Goal: Task Accomplishment & Management: Manage account settings

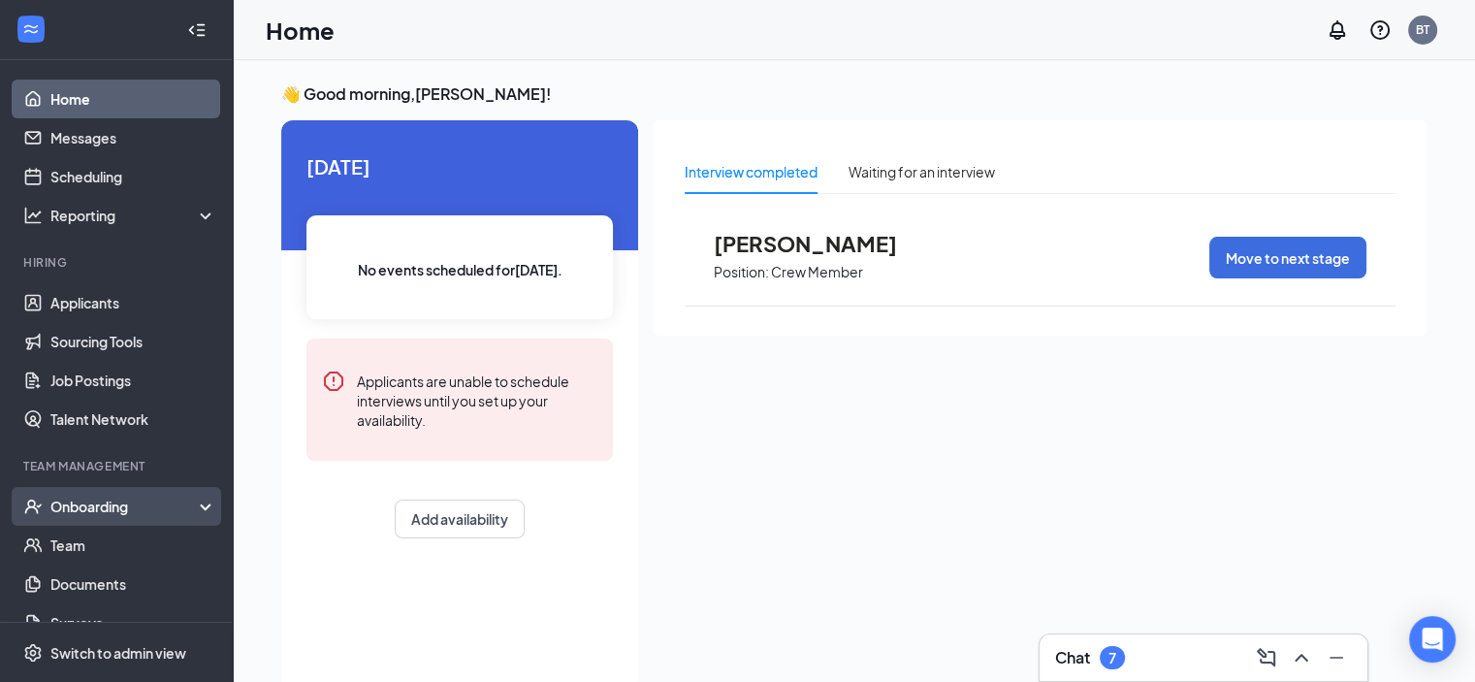
click at [120, 496] on div "Onboarding" at bounding box center [124, 505] width 149 height 19
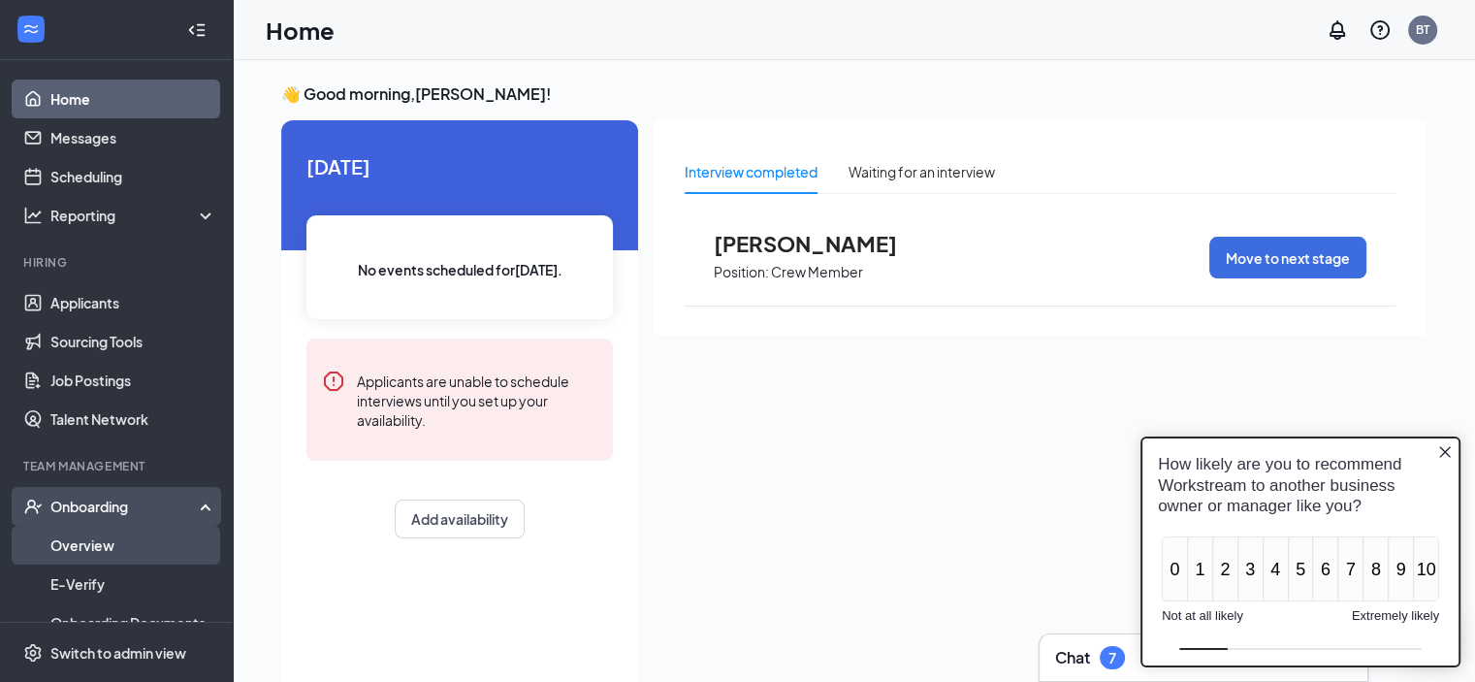
click at [110, 542] on link "Overview" at bounding box center [133, 544] width 166 height 39
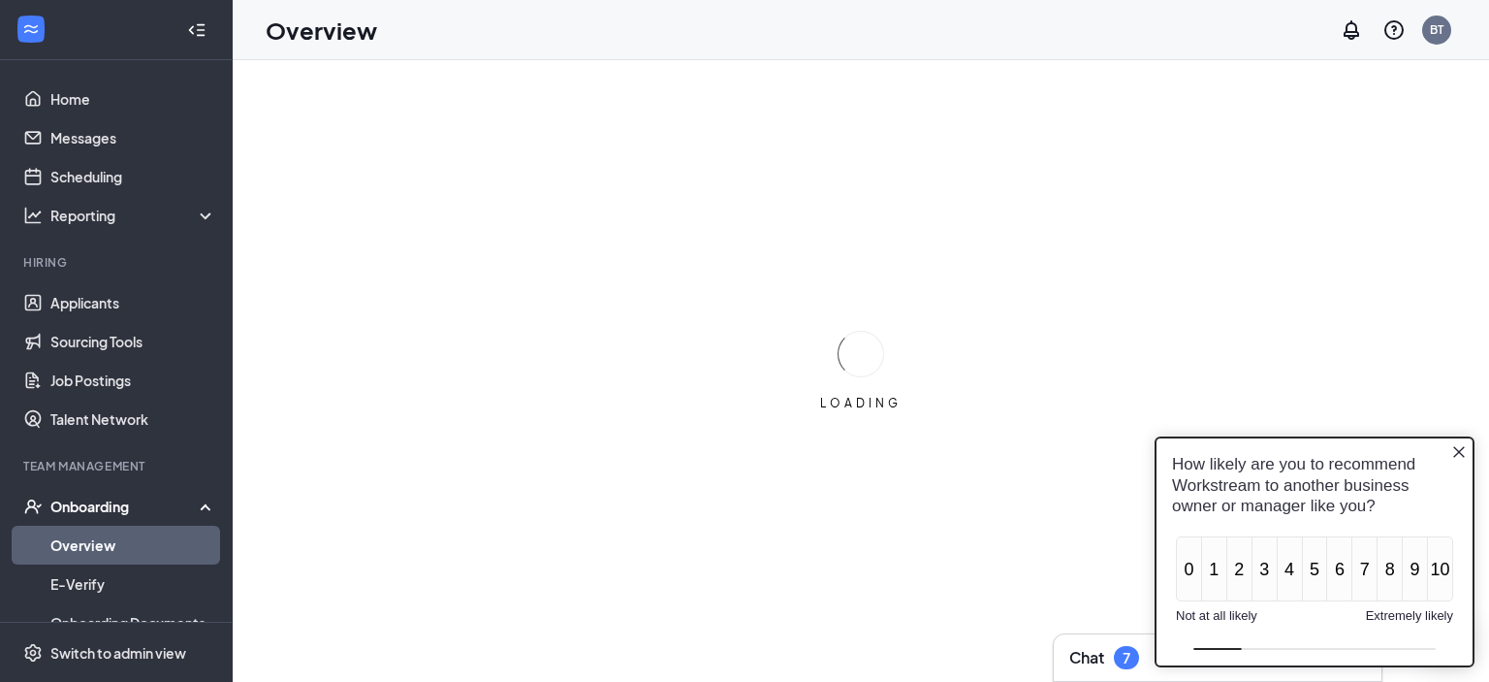
click at [1458, 452] on icon "Close button" at bounding box center [1459, 451] width 12 height 12
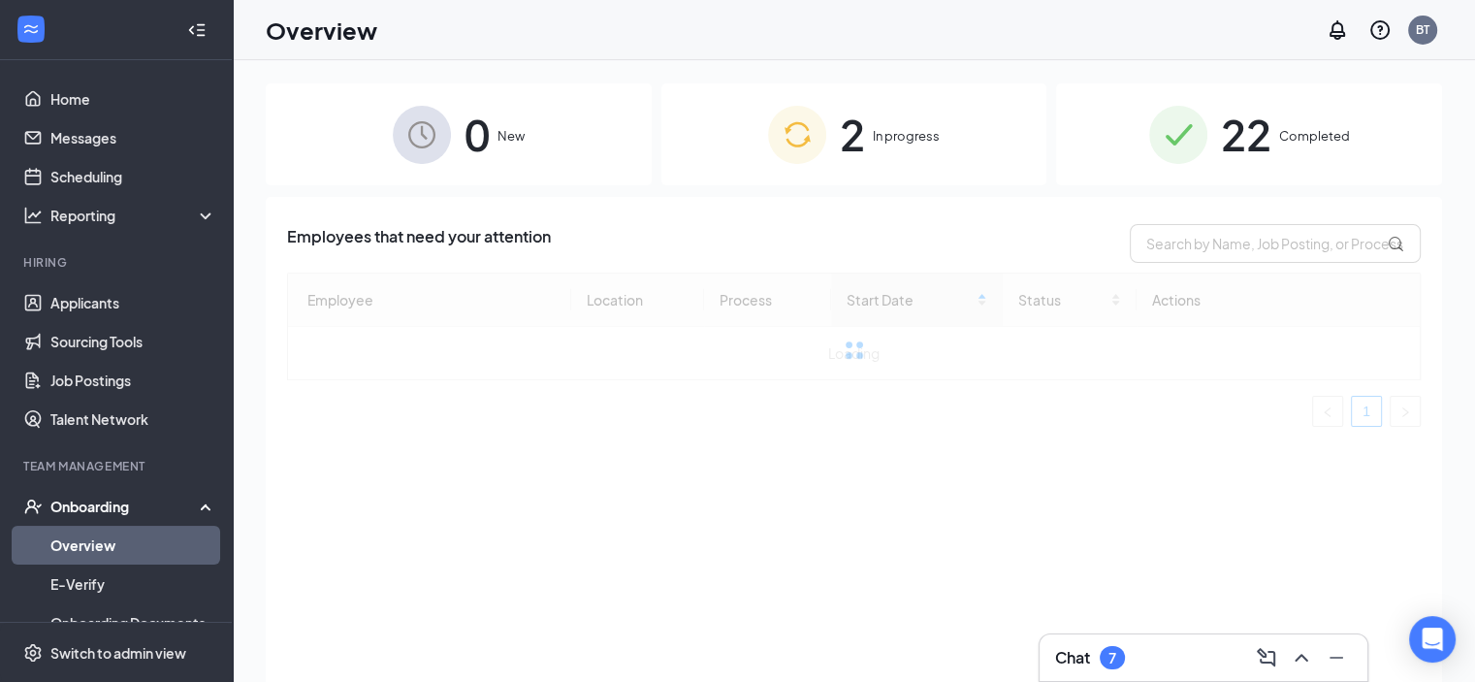
click at [946, 154] on div "2 In progress" at bounding box center [854, 134] width 386 height 102
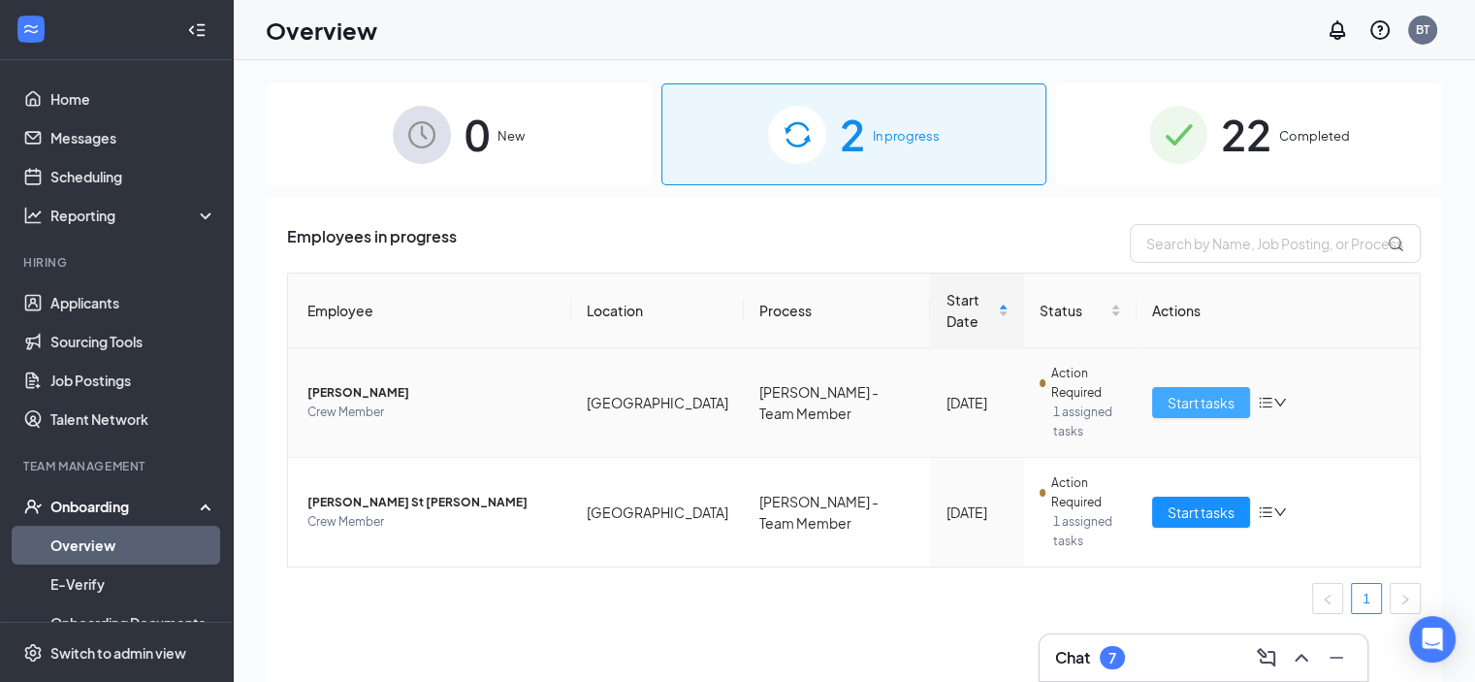
click at [1205, 392] on span "Start tasks" at bounding box center [1200, 402] width 67 height 21
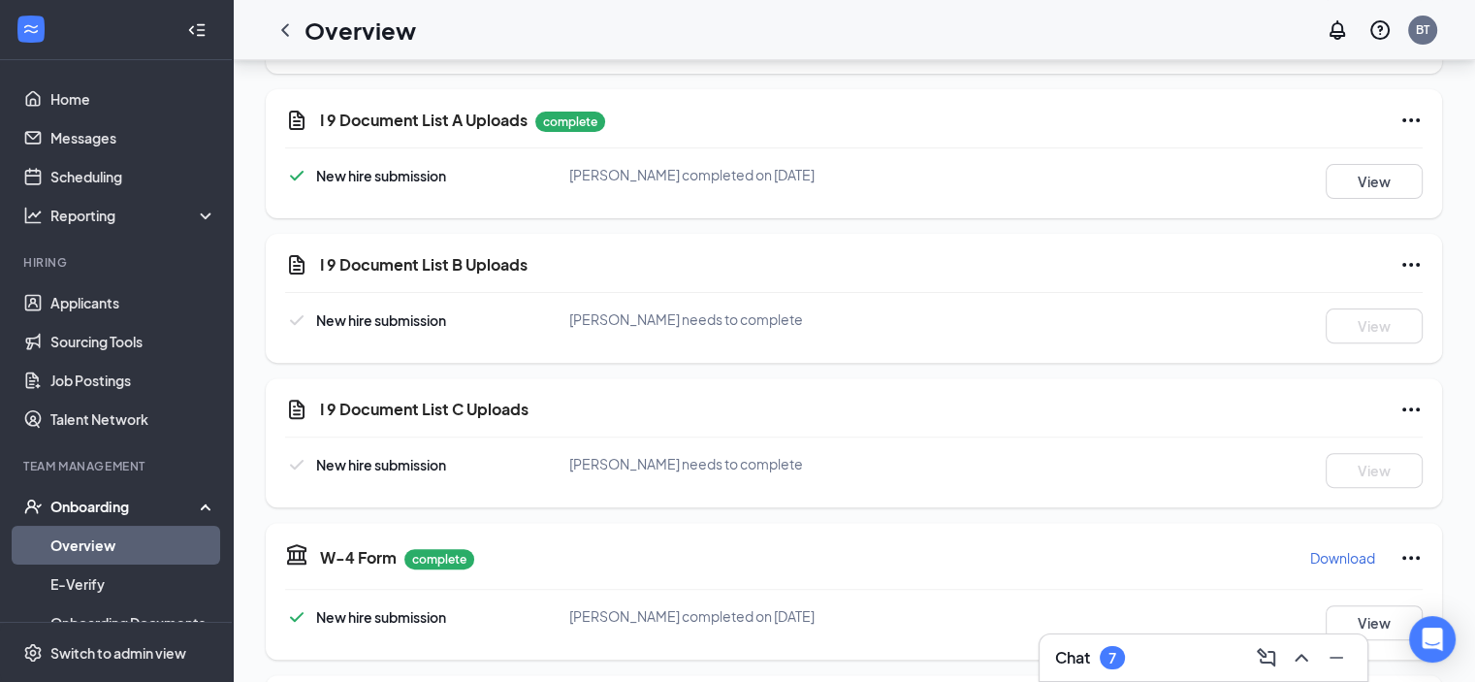
scroll to position [488, 0]
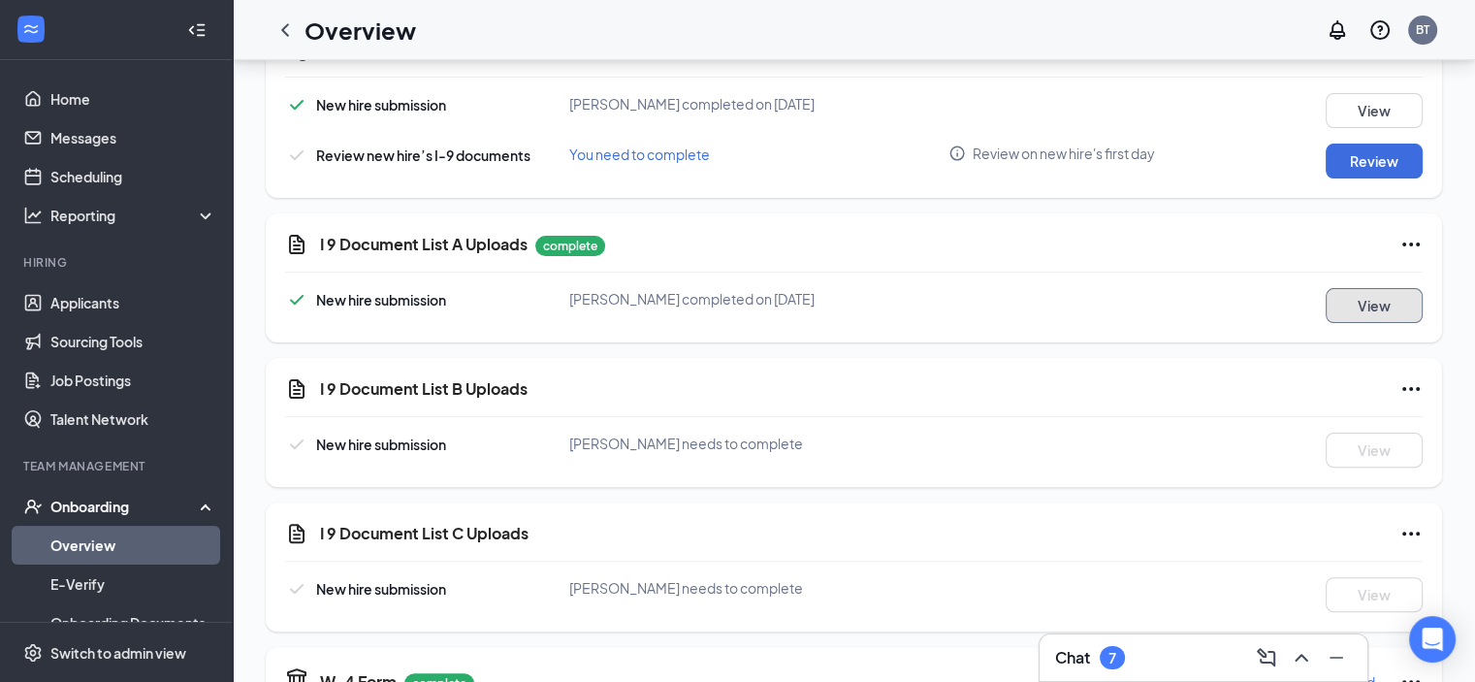
click at [1365, 305] on button "View" at bounding box center [1373, 305] width 97 height 35
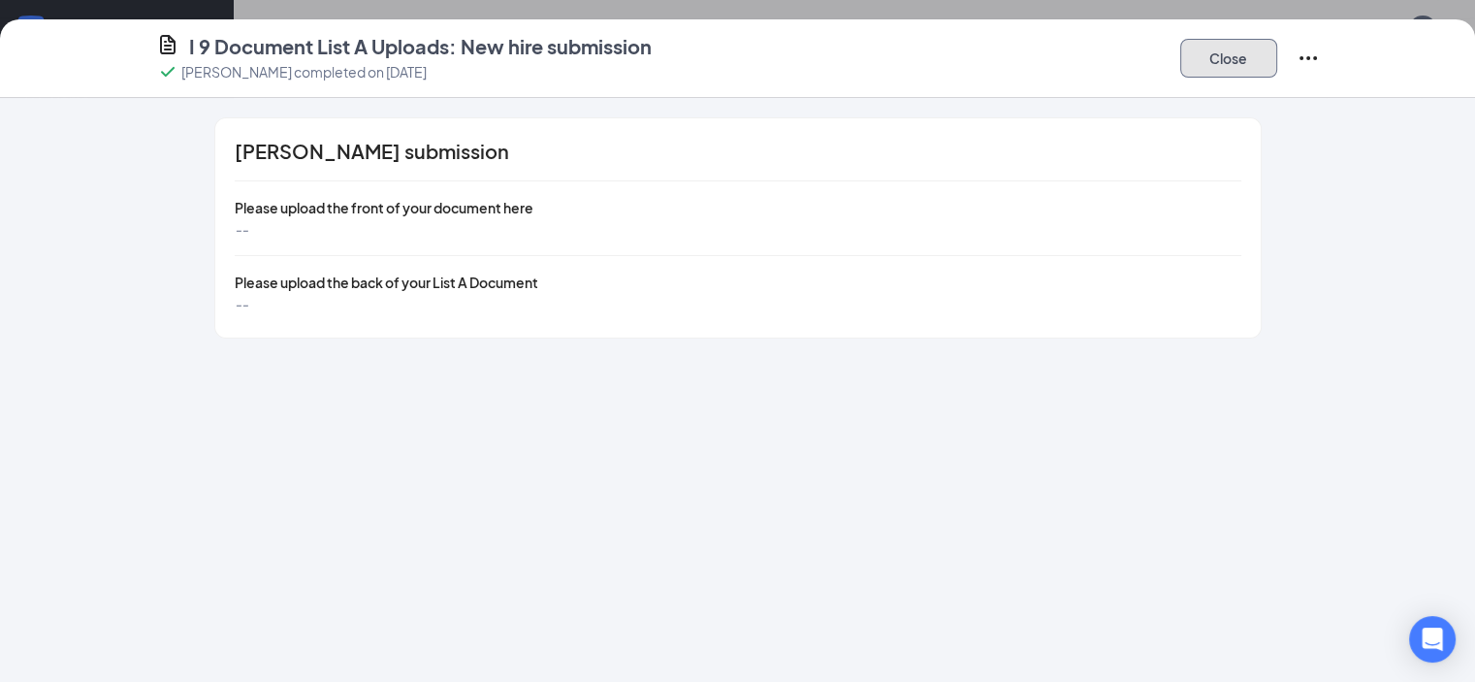
click at [1277, 66] on button "Close" at bounding box center [1228, 58] width 97 height 39
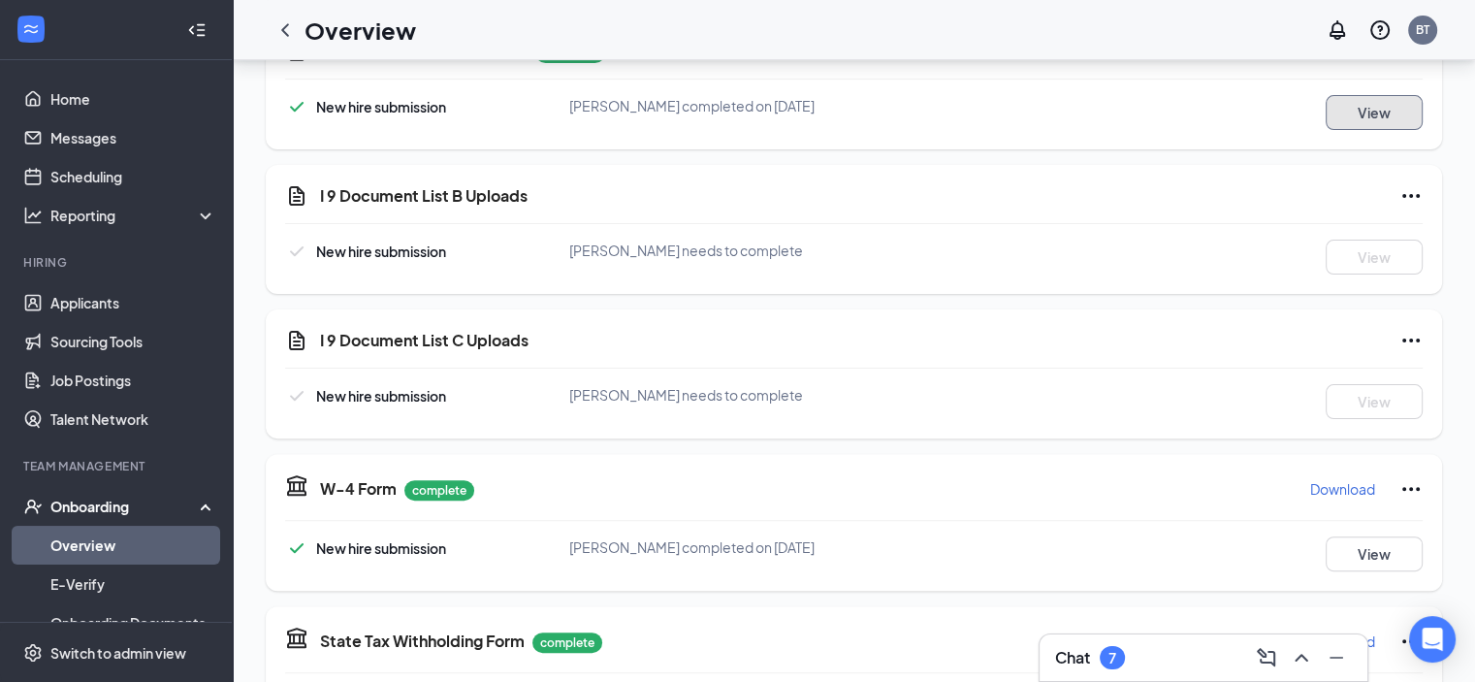
scroll to position [194, 0]
click at [1161, 651] on div "Chat 7" at bounding box center [1203, 657] width 297 height 31
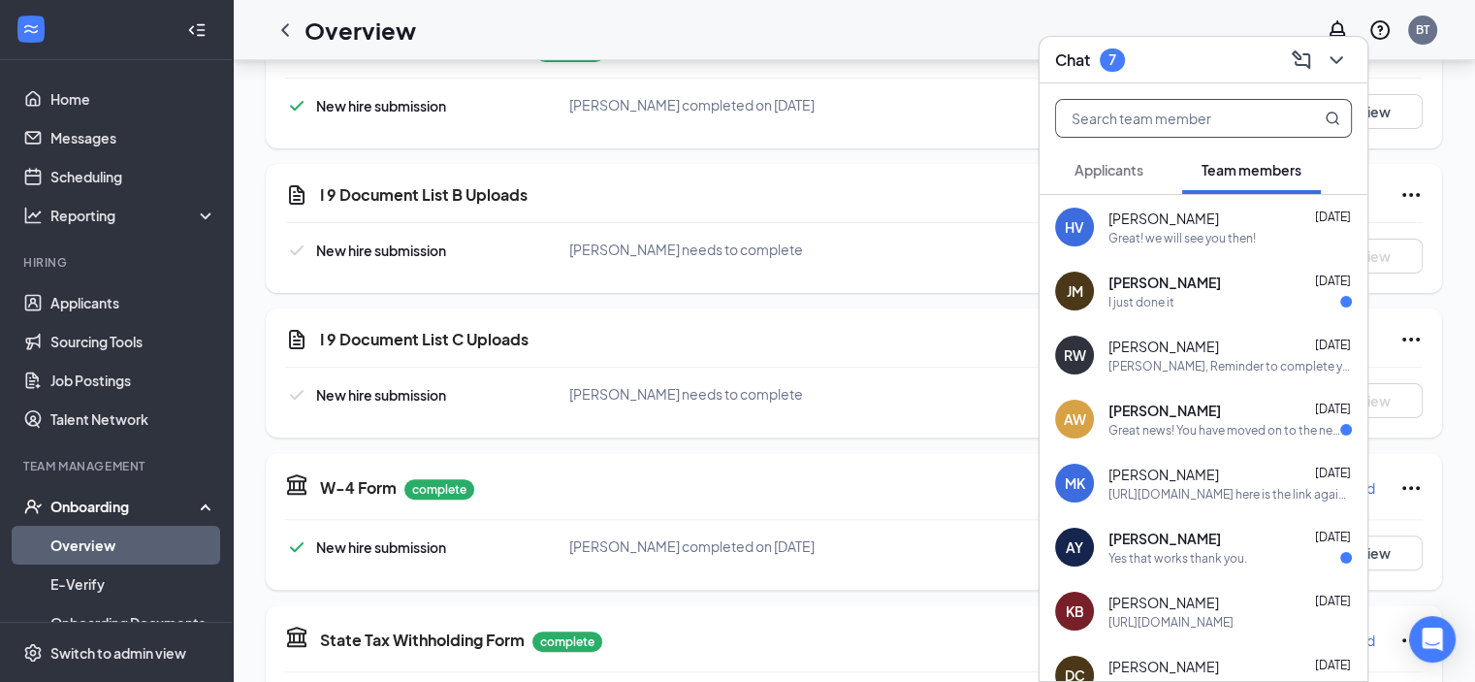
click at [1192, 131] on input "text" at bounding box center [1171, 118] width 230 height 37
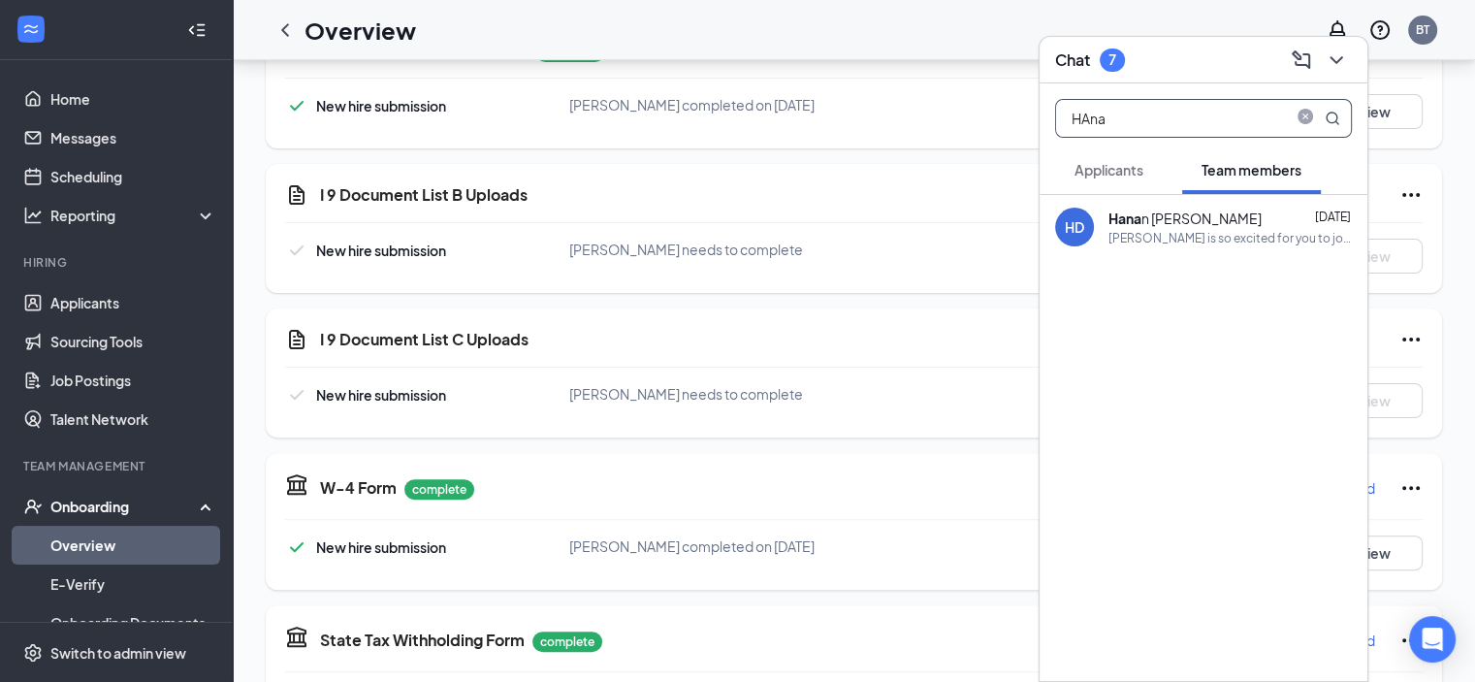
type input "HAna"
click at [1245, 232] on div "[PERSON_NAME] is so excited for you to join our team! Do you know anyone else w…" at bounding box center [1229, 238] width 243 height 16
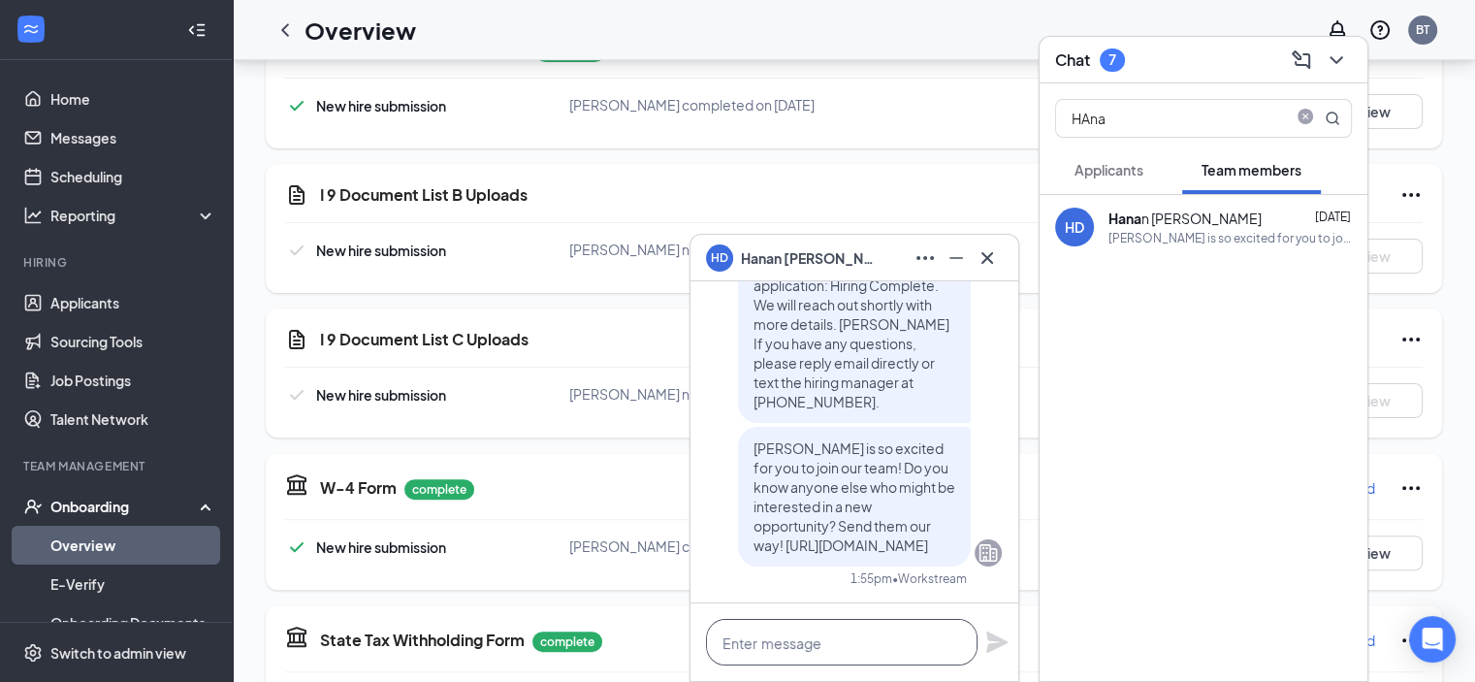
click at [846, 652] on textarea at bounding box center [841, 642] width 271 height 47
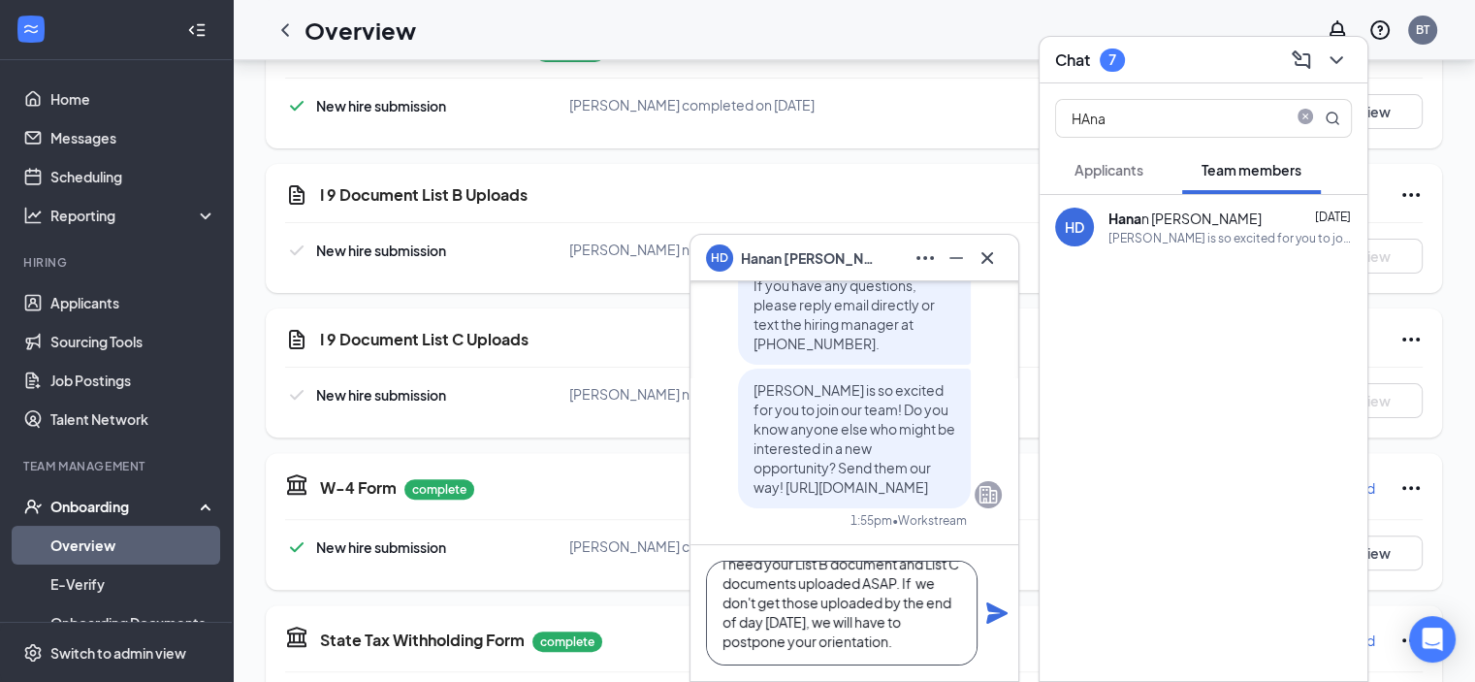
scroll to position [97, 0]
click at [1334, 67] on icon "ChevronDown" at bounding box center [1335, 59] width 23 height 23
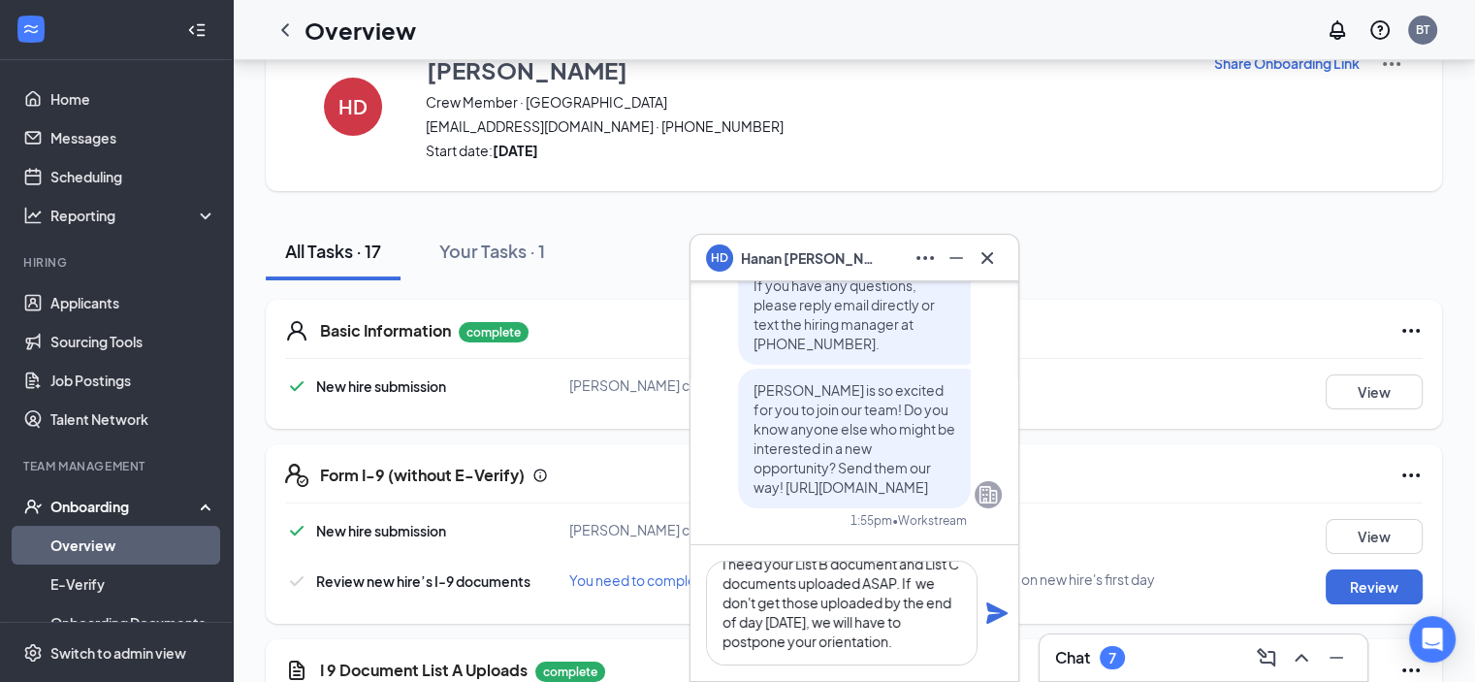
scroll to position [0, 0]
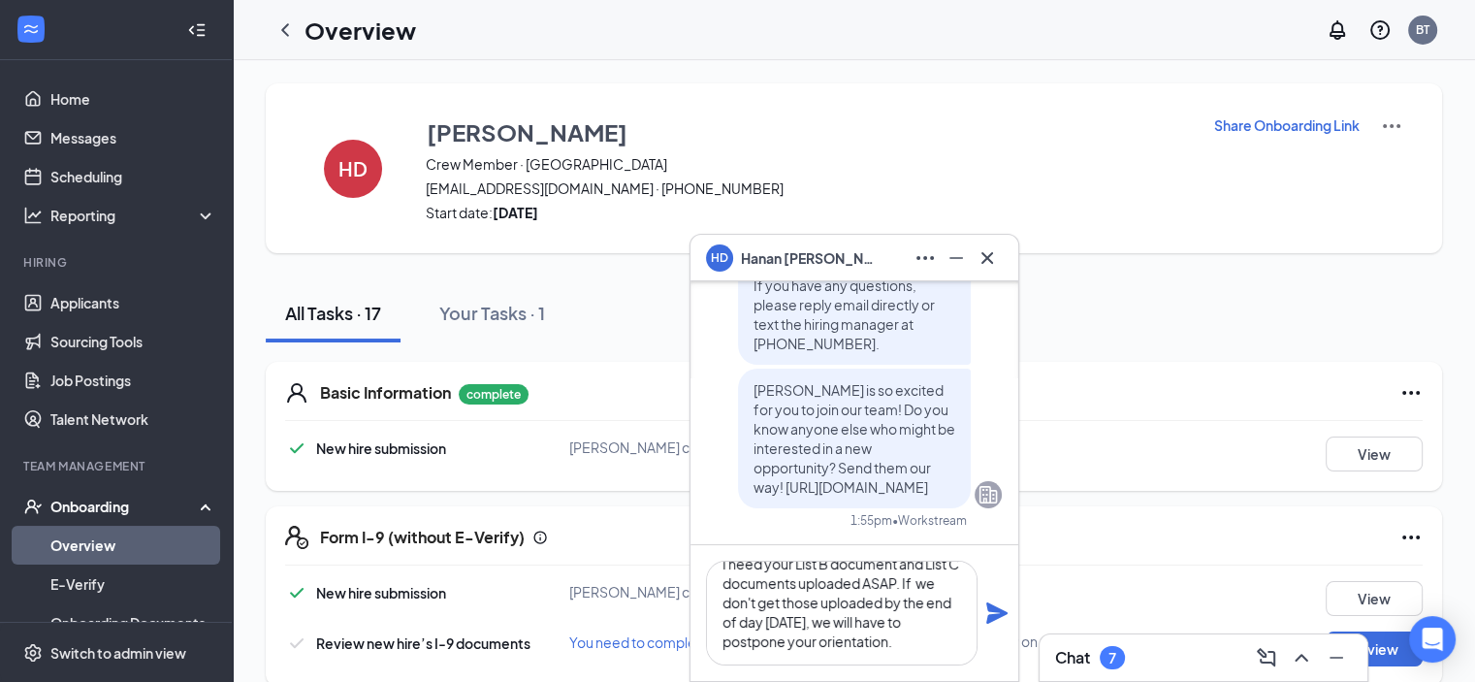
click at [1298, 123] on p "Share Onboarding Link" at bounding box center [1286, 124] width 145 height 19
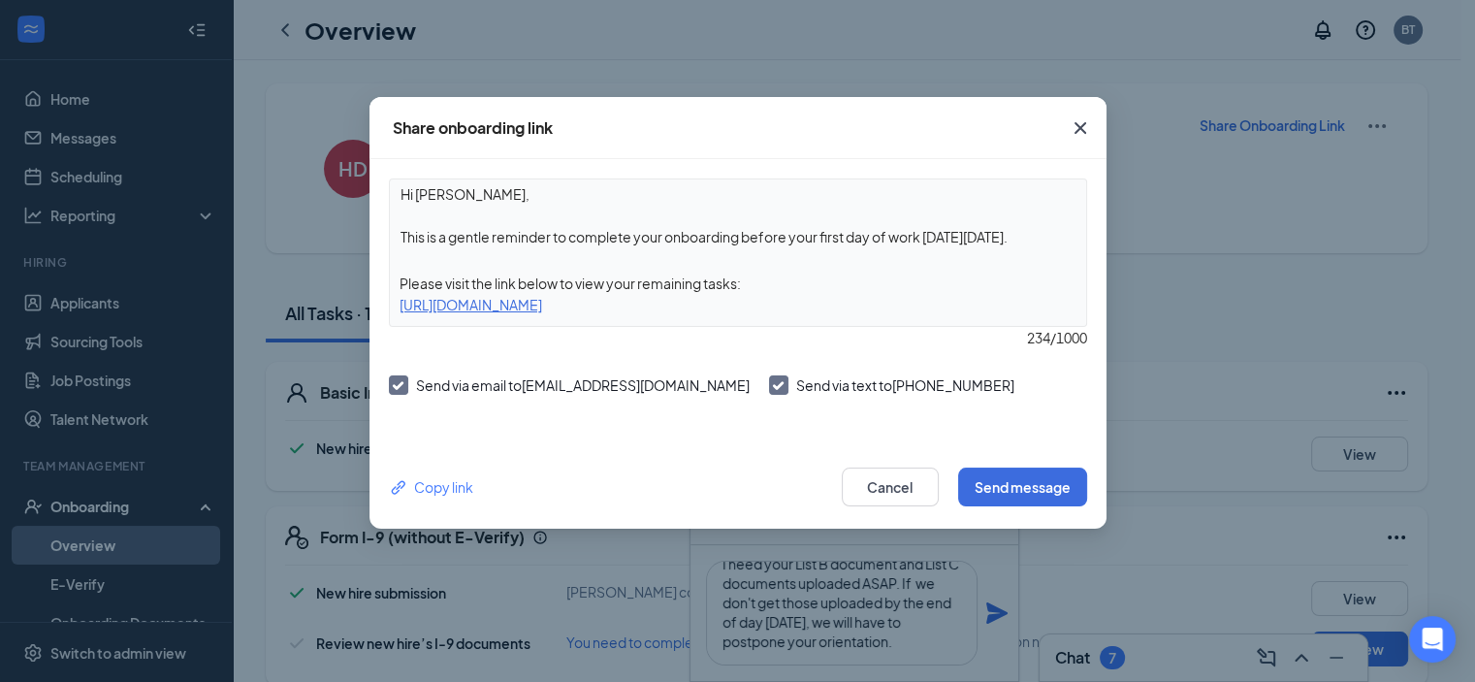
drag, startPoint x: 888, startPoint y: 306, endPoint x: 396, endPoint y: 314, distance: 492.6
click at [396, 314] on div "[URL][DOMAIN_NAME]" at bounding box center [738, 304] width 696 height 21
copy div "[URL][DOMAIN_NAME]"
click at [1077, 129] on icon "Cross" at bounding box center [1079, 128] width 12 height 12
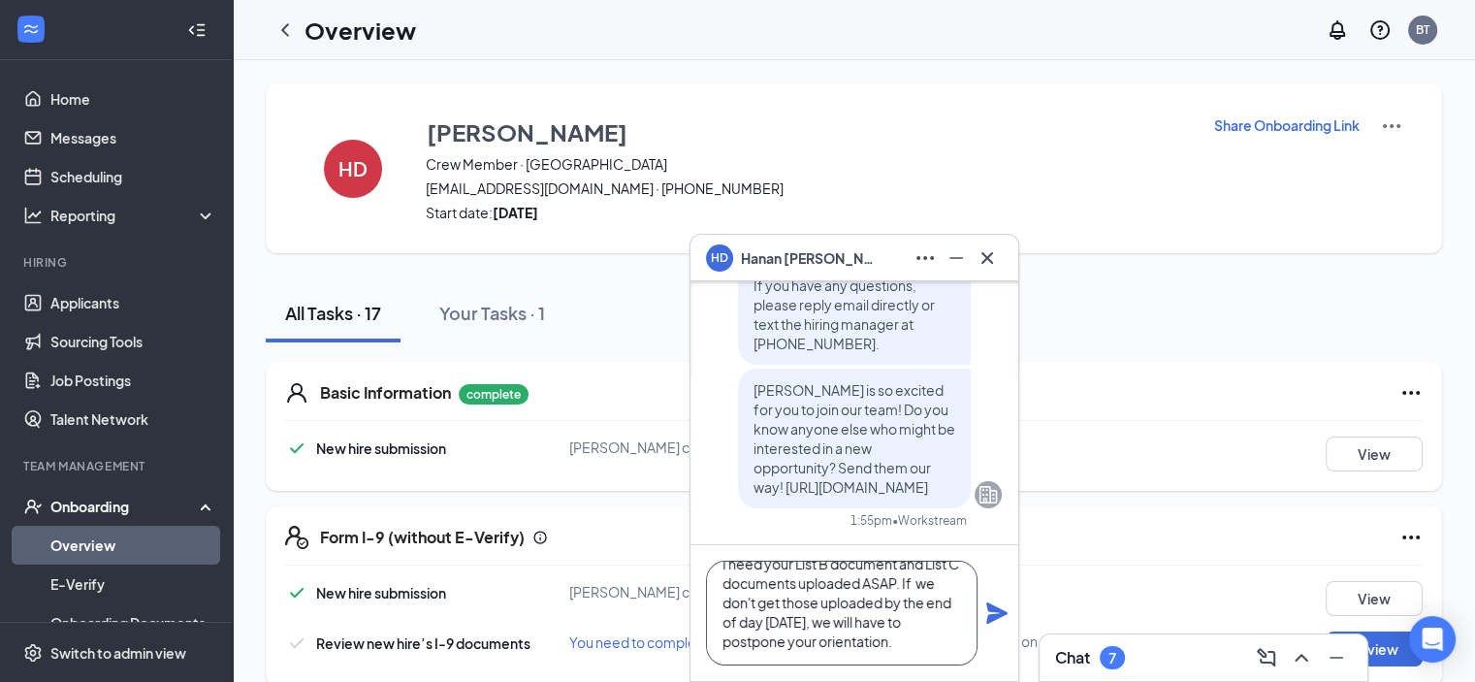
click at [914, 627] on textarea "Hello [PERSON_NAME], I need your List B document and List C documents uploaded …" at bounding box center [841, 612] width 271 height 105
paste textarea "[URL][DOMAIN_NAME]"
type textarea "Hello [PERSON_NAME], I need your List B document and List C documents uploaded …"
click at [990, 611] on icon "Plane" at bounding box center [996, 612] width 21 height 21
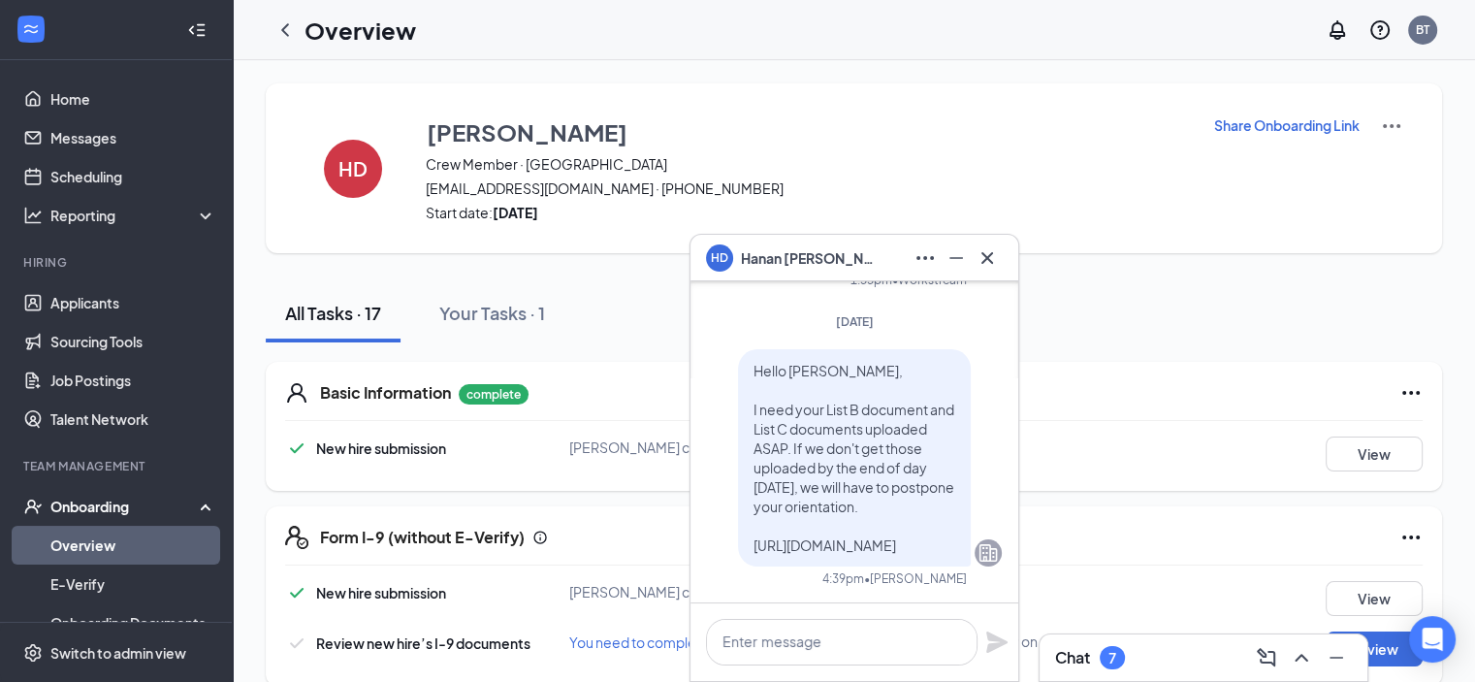
scroll to position [0, 0]
click at [996, 267] on icon "Cross" at bounding box center [986, 257] width 23 height 23
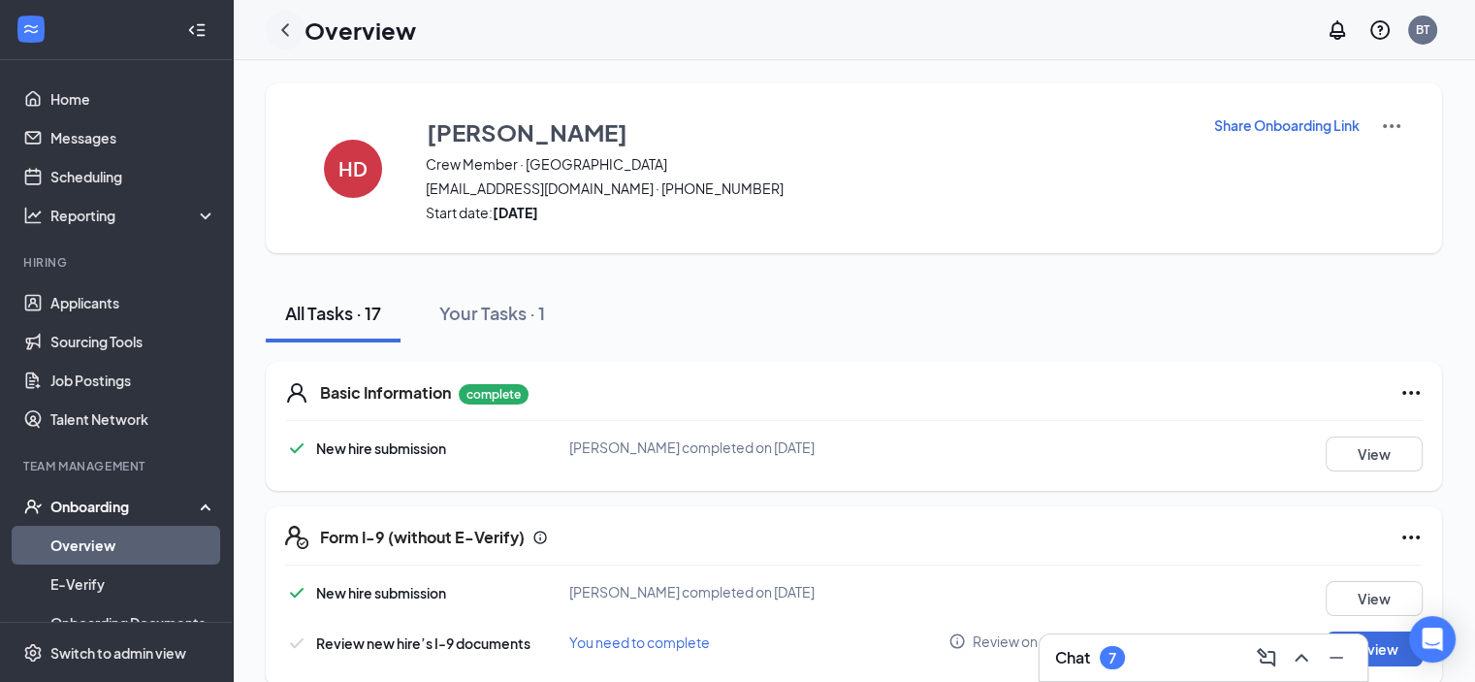
click at [294, 24] on icon "ChevronLeft" at bounding box center [284, 29] width 23 height 23
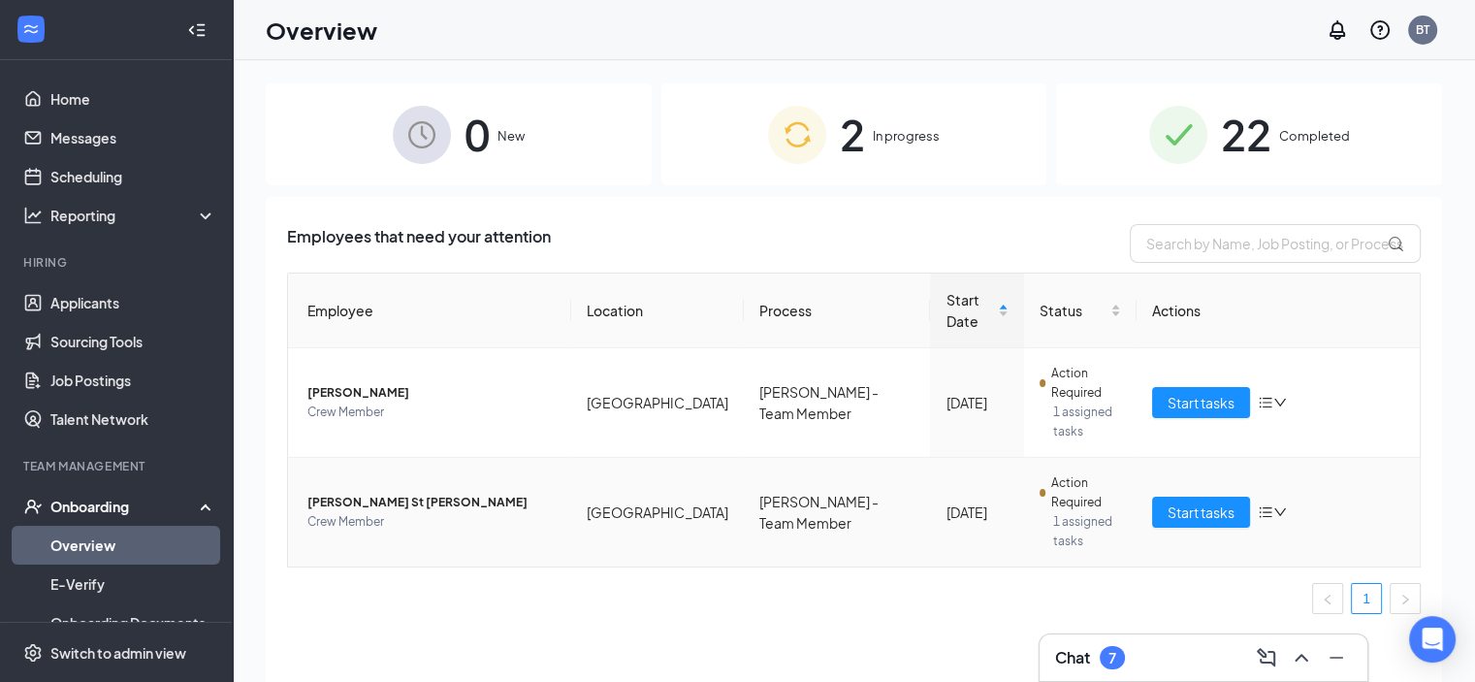
click at [376, 492] on span "[PERSON_NAME] St [PERSON_NAME]" at bounding box center [431, 501] width 248 height 19
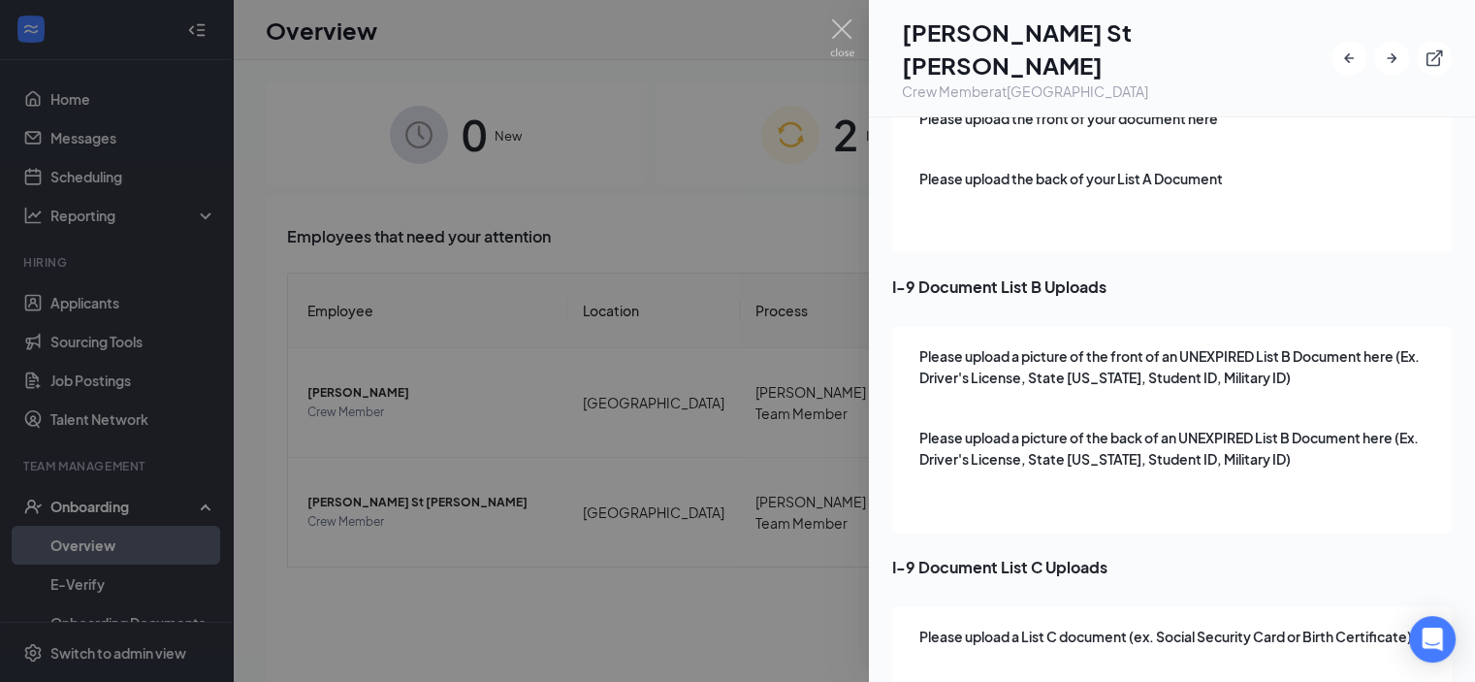
scroll to position [2715, 0]
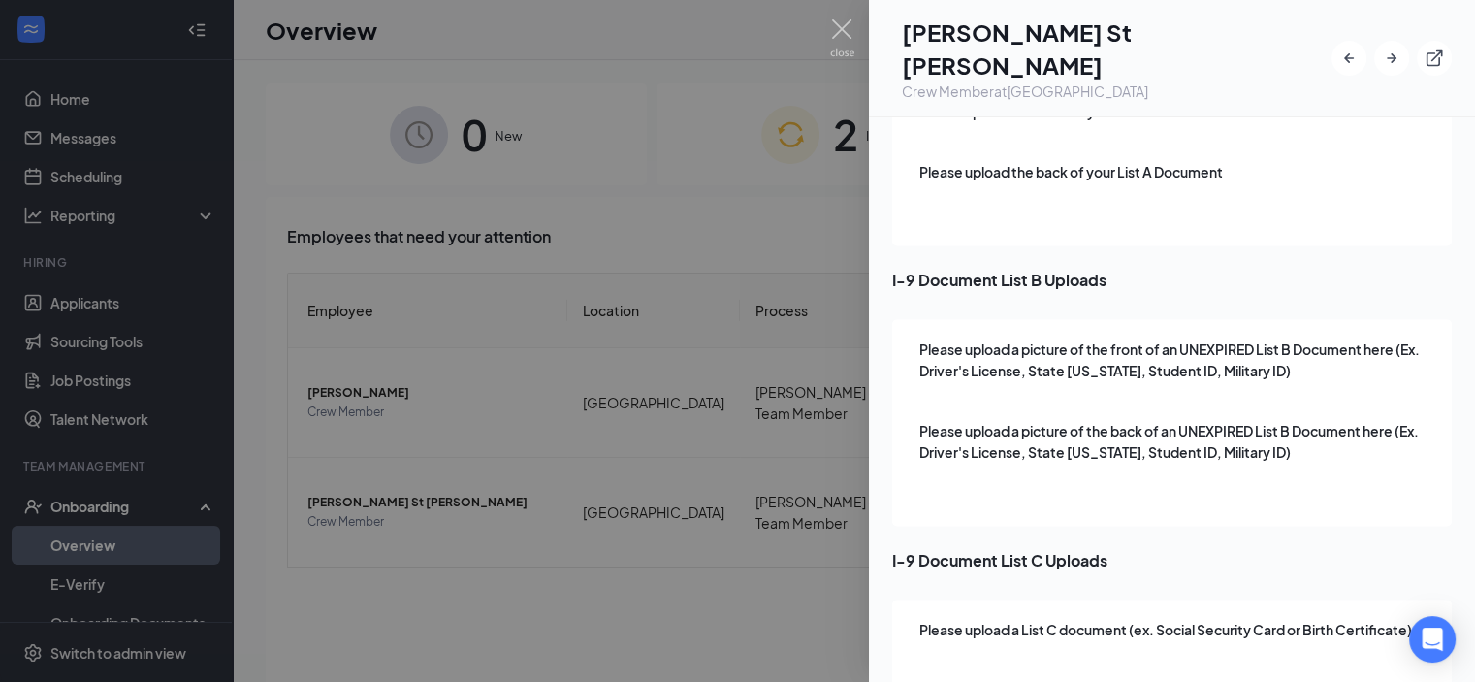
click at [742, 541] on div at bounding box center [737, 341] width 1475 height 682
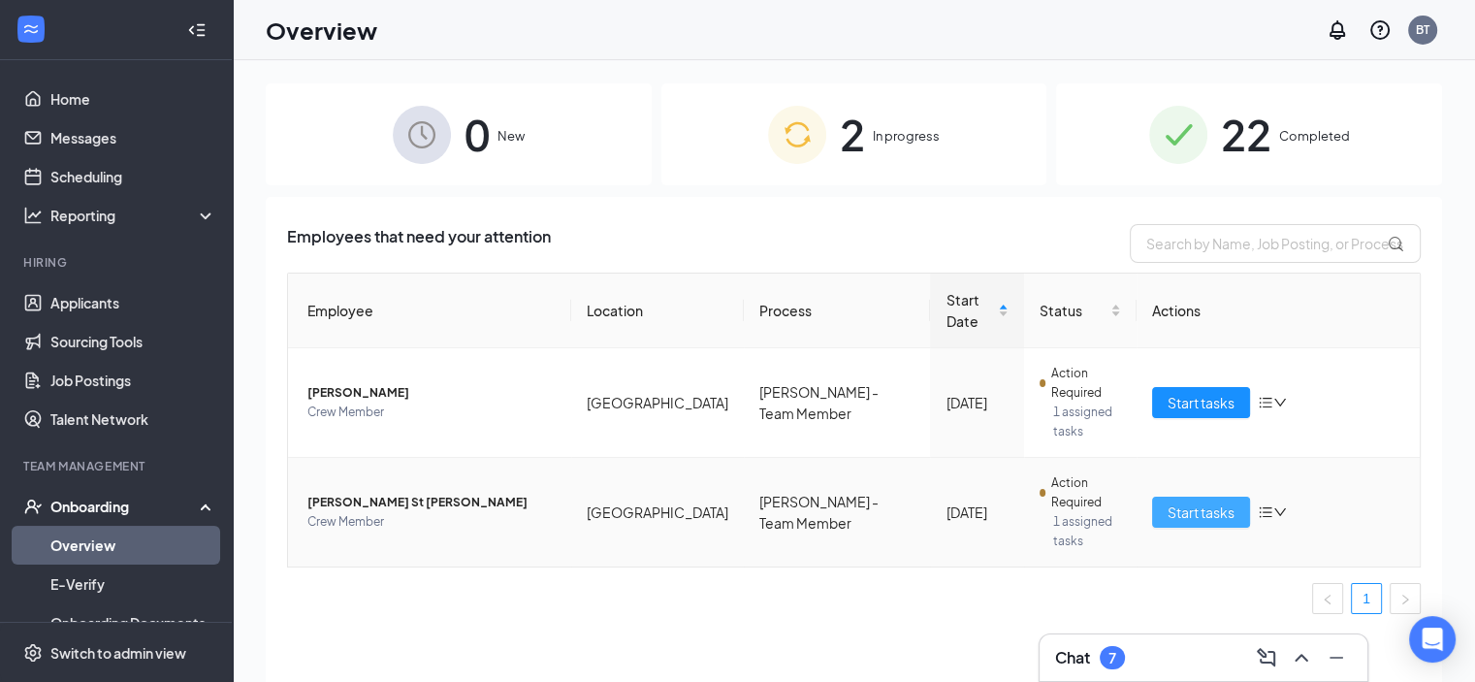
click at [1174, 501] on span "Start tasks" at bounding box center [1200, 511] width 67 height 21
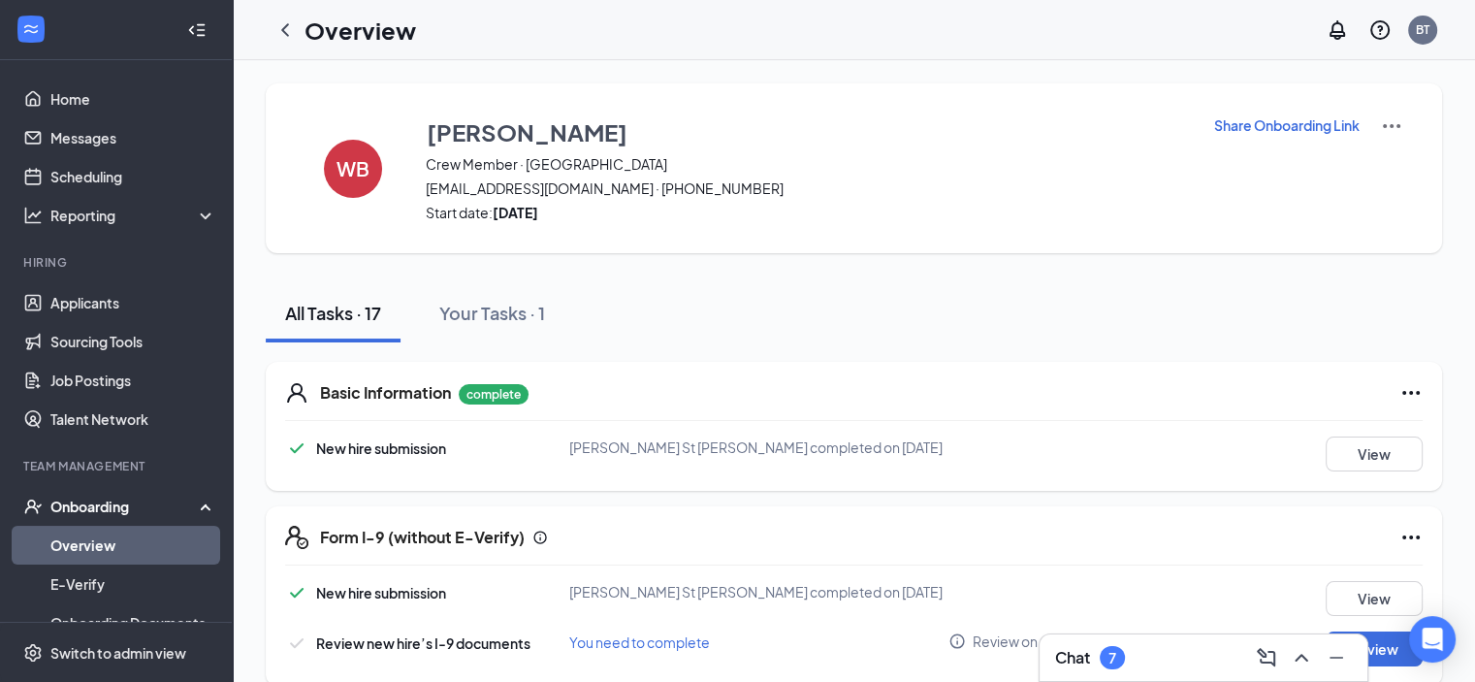
click at [628, 328] on div "All Tasks · 17 Your Tasks · 1" at bounding box center [854, 313] width 1176 height 58
